Goal: Transaction & Acquisition: Purchase product/service

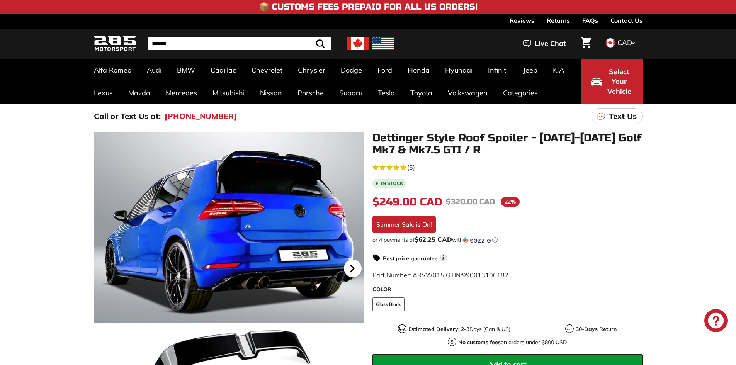
click at [356, 264] on icon at bounding box center [352, 268] width 18 height 18
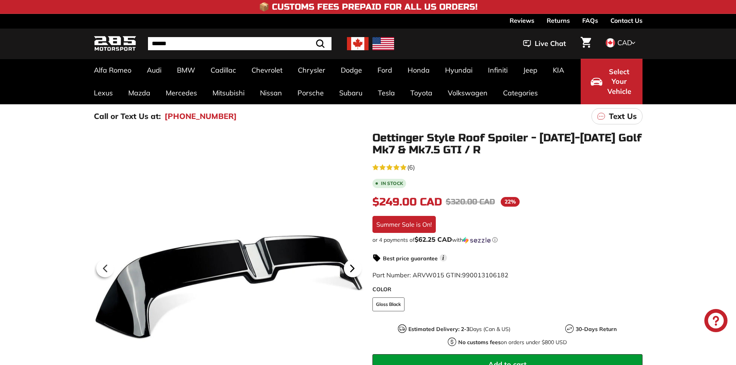
click at [356, 270] on icon at bounding box center [352, 268] width 18 height 18
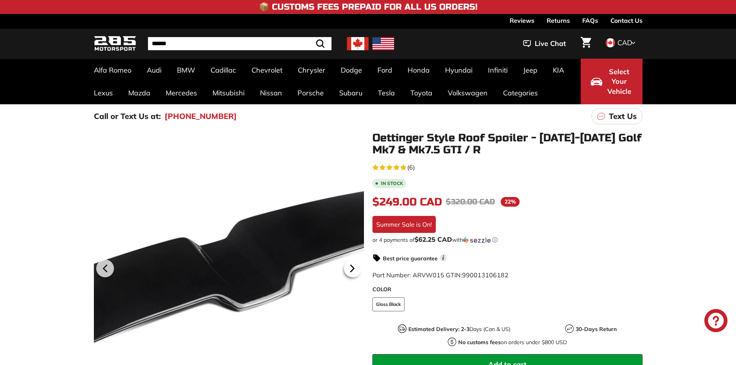
click at [356, 270] on icon at bounding box center [352, 268] width 18 height 18
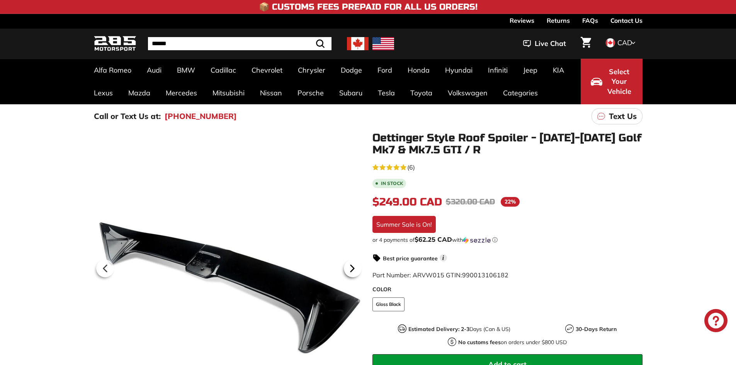
click at [356, 270] on icon at bounding box center [352, 268] width 18 height 18
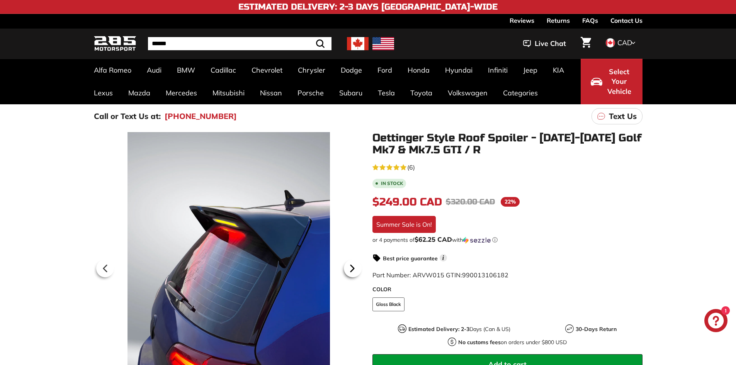
click at [356, 270] on icon at bounding box center [352, 268] width 18 height 18
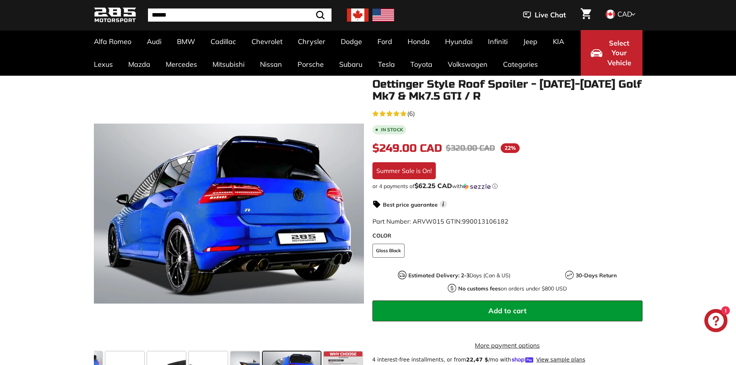
scroll to position [193, 0]
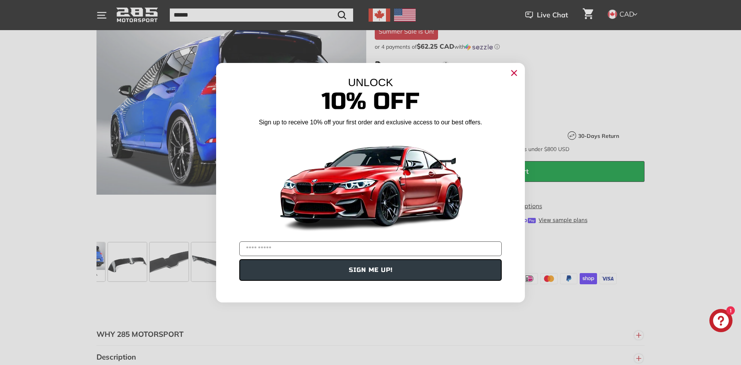
click at [511, 72] on circle "Close dialog" at bounding box center [515, 73] width 12 height 12
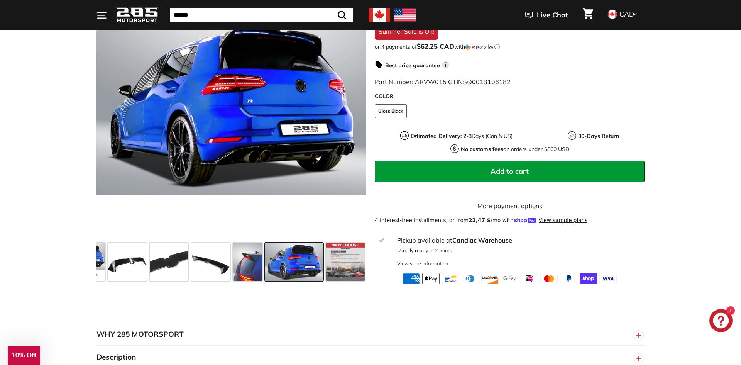
click at [515, 81] on div "Close dialog UNLOCK 10% Off Sign up to receive 10% off your first order and exc…" at bounding box center [370, 208] width 309 height 255
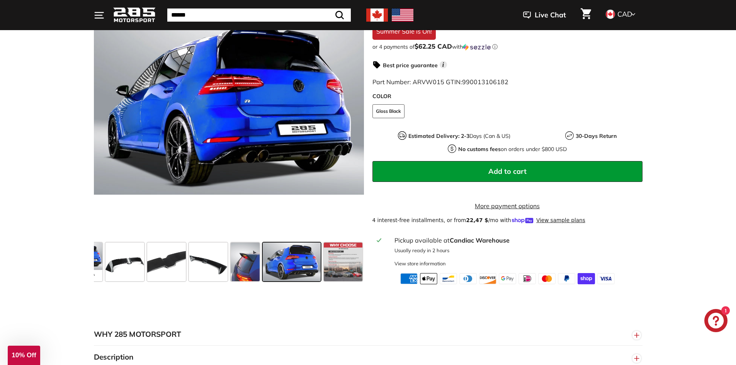
scroll to position [0, 0]
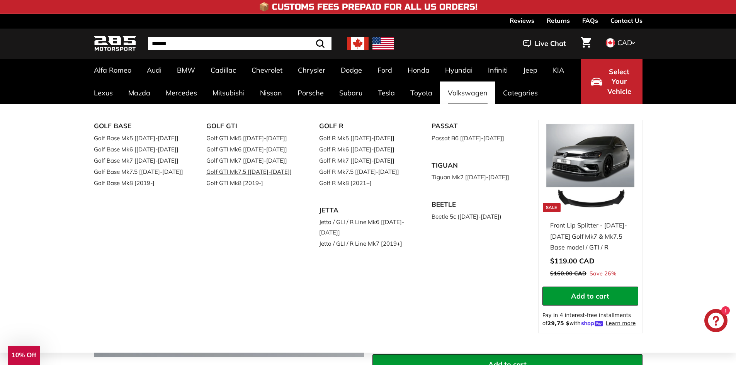
click at [267, 173] on link "Golf GTI Mk7.5 [[DATE]-[DATE]]" at bounding box center [251, 171] width 91 height 11
